Goal: Navigation & Orientation: Understand site structure

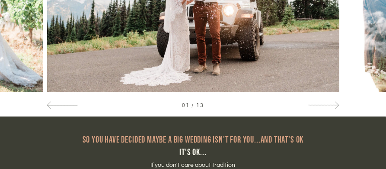
scroll to position [389, 0]
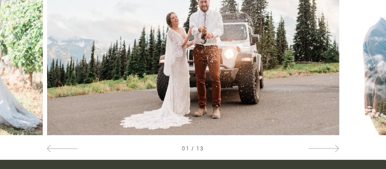
click at [333, 147] on div at bounding box center [323, 148] width 31 height 9
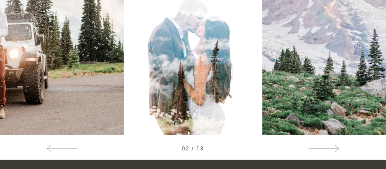
click at [333, 148] on span at bounding box center [335, 147] width 7 height 7
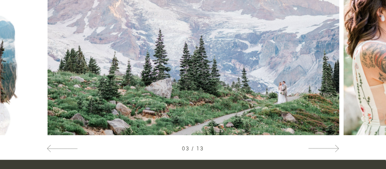
click at [333, 148] on span at bounding box center [335, 147] width 7 height 7
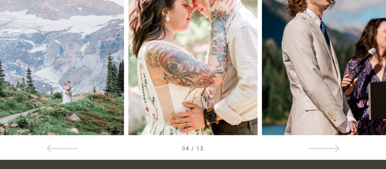
click at [325, 147] on div at bounding box center [323, 148] width 31 height 9
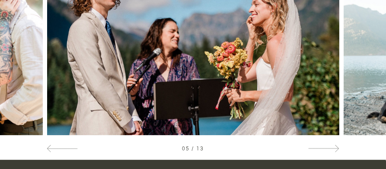
click at [331, 148] on div at bounding box center [323, 148] width 31 height 9
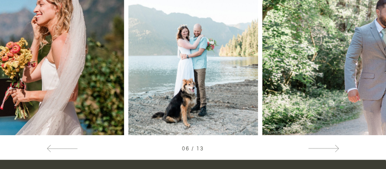
click at [331, 148] on div at bounding box center [323, 148] width 31 height 9
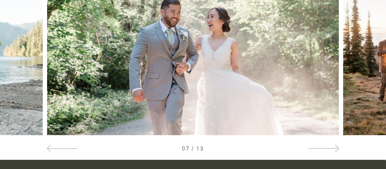
click at [330, 148] on div at bounding box center [323, 148] width 31 height 9
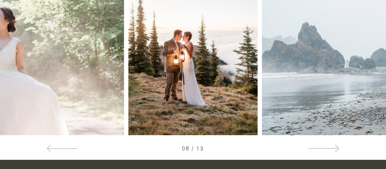
click at [330, 148] on div at bounding box center [323, 148] width 31 height 9
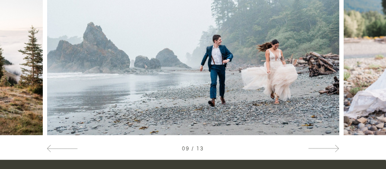
click at [330, 148] on div at bounding box center [323, 148] width 31 height 9
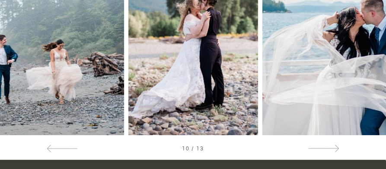
click at [330, 148] on div at bounding box center [323, 148] width 31 height 9
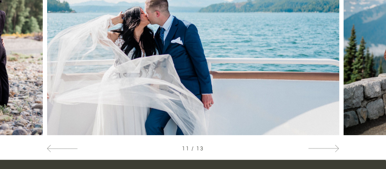
click at [318, 146] on div at bounding box center [323, 148] width 31 height 9
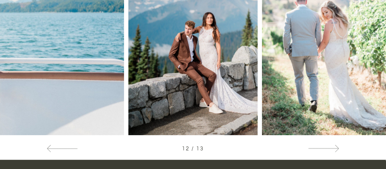
click at [326, 145] on div at bounding box center [323, 148] width 31 height 9
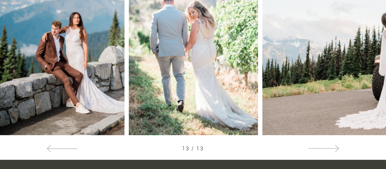
scroll to position [259, 0]
